Goal: Transaction & Acquisition: Purchase product/service

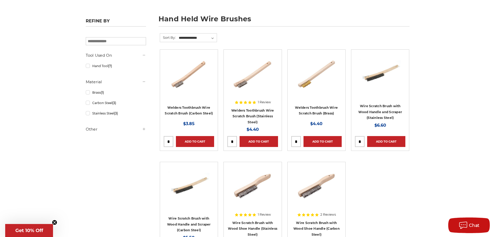
scroll to position [78, 0]
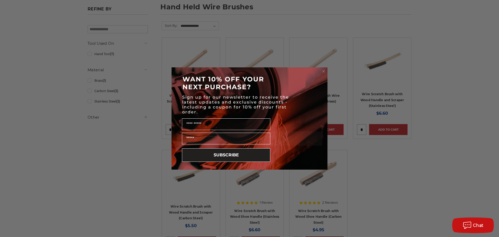
click at [324, 71] on circle "Close dialog" at bounding box center [323, 71] width 5 height 5
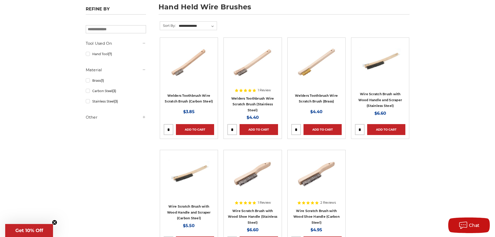
drag, startPoint x: 258, startPoint y: 101, endPoint x: 264, endPoint y: 100, distance: 6.3
click at [258, 101] on h4 "Welders Toothbrush Wire Scratch Brush (Stainless Steel)" at bounding box center [252, 104] width 50 height 18
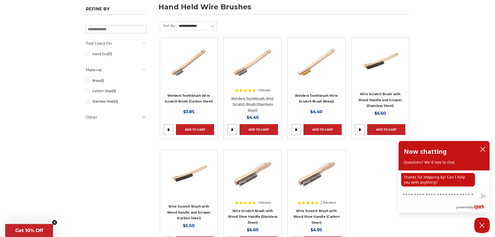
click at [253, 103] on link "Welders Toothbrush Wire Scratch Brush (Stainless Steel)" at bounding box center [252, 104] width 43 height 16
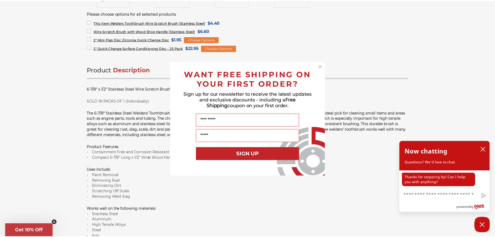
scroll to position [260, 0]
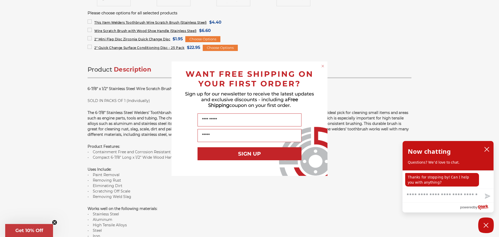
click at [320, 65] on circle "Close dialog" at bounding box center [322, 65] width 5 height 5
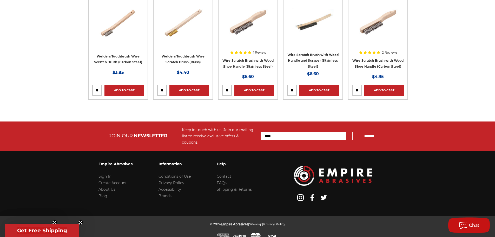
scroll to position [833, 0]
